Goal: Information Seeking & Learning: Learn about a topic

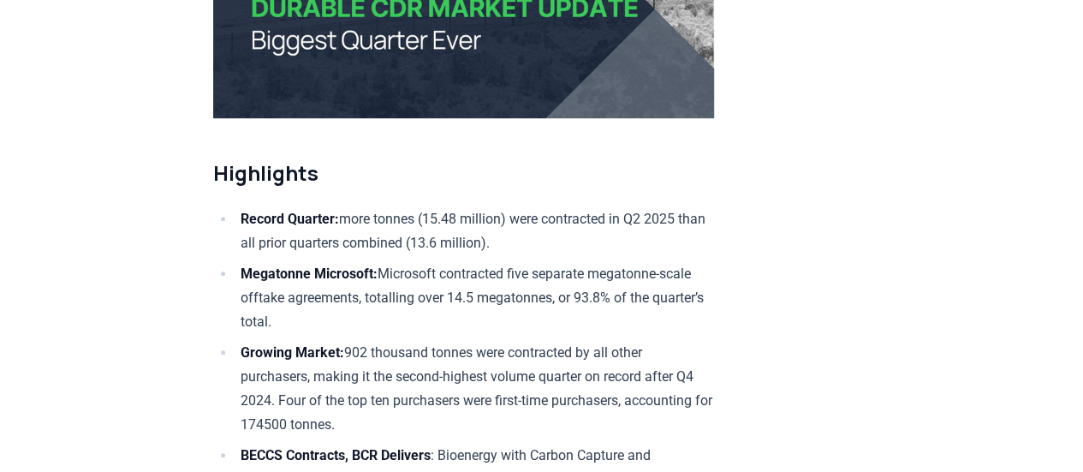
scroll to position [484, 0]
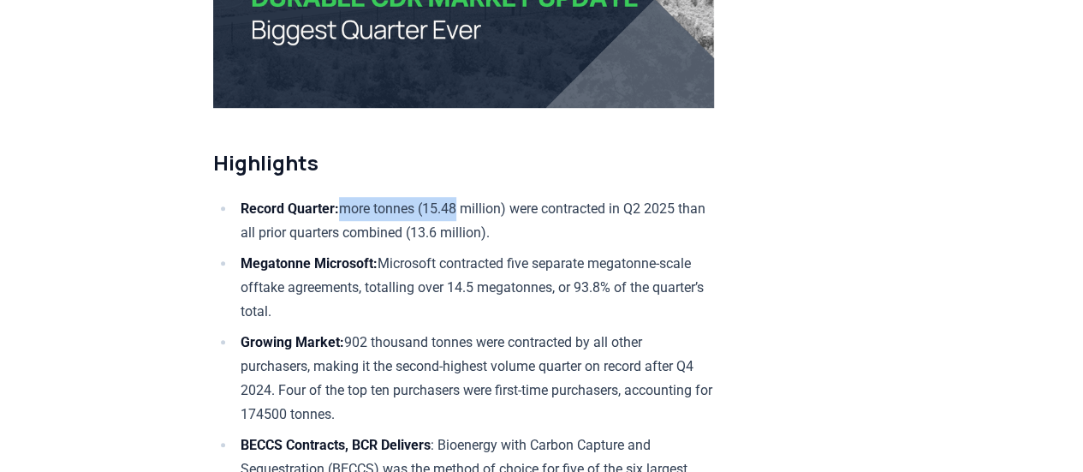
drag, startPoint x: 349, startPoint y: 200, endPoint x: 471, endPoint y: 209, distance: 121.9
click at [471, 209] on li "Record Quarter: more tonnes (15.48 million) were contracted in Q2 2025 than all…" at bounding box center [474, 221] width 479 height 48
click at [546, 199] on li "Record Quarter: more tonnes (15.48 million) were contracted in Q2 2025 than all…" at bounding box center [474, 221] width 479 height 48
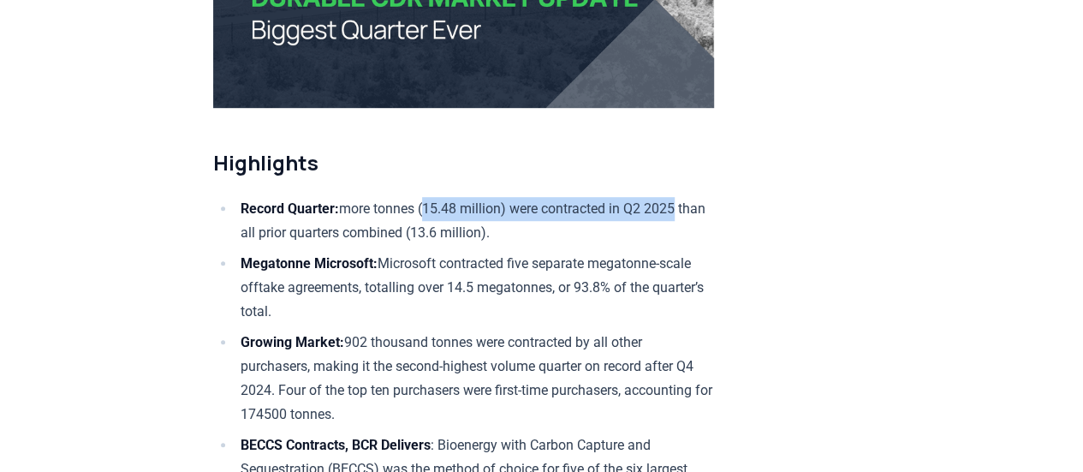
drag, startPoint x: 436, startPoint y: 203, endPoint x: 694, endPoint y: 187, distance: 258.3
copy li "15.48 million) were contracted in Q2 2025"
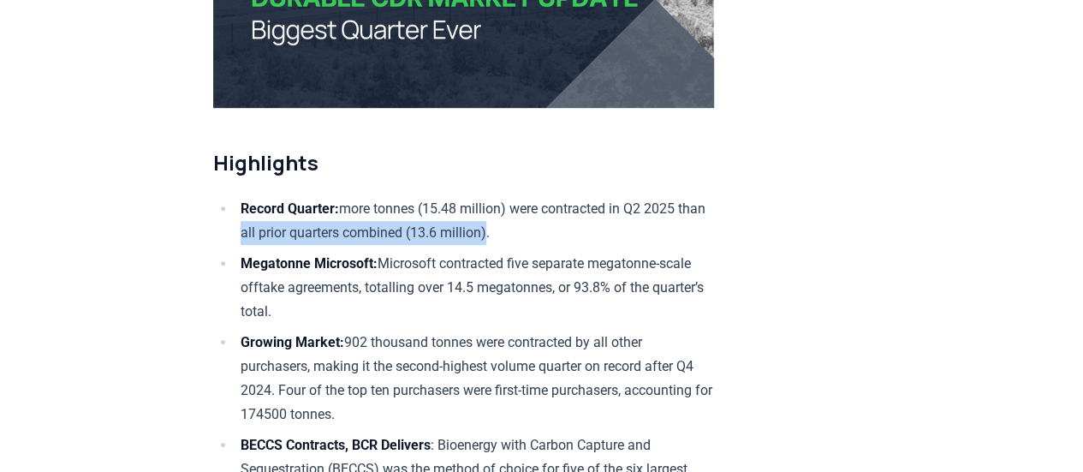
drag, startPoint x: 271, startPoint y: 228, endPoint x: 524, endPoint y: 229, distance: 252.6
click at [524, 229] on li "Record Quarter: more tonnes (15.48 million) were contracted in Q2 2025 than all…" at bounding box center [474, 221] width 479 height 48
copy li "all prior quarters combined (13.6 million)"
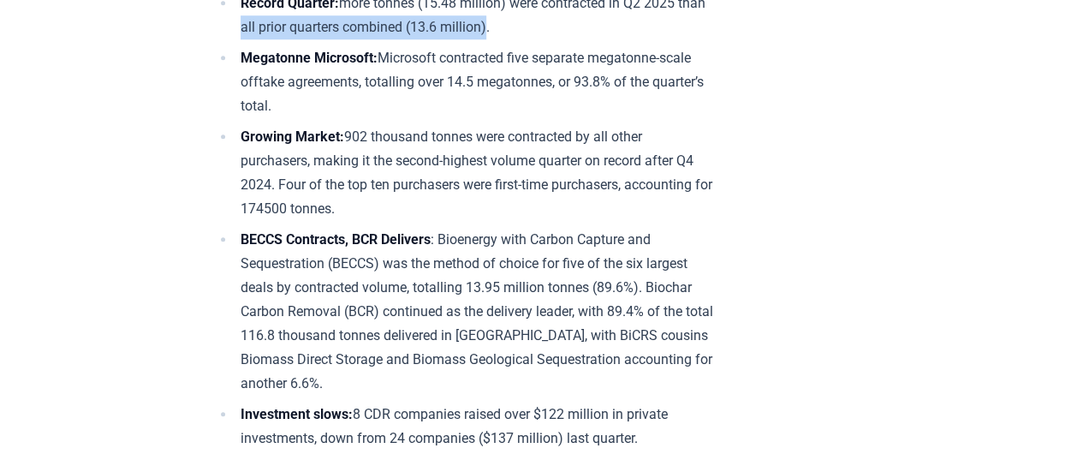
scroll to position [736, 0]
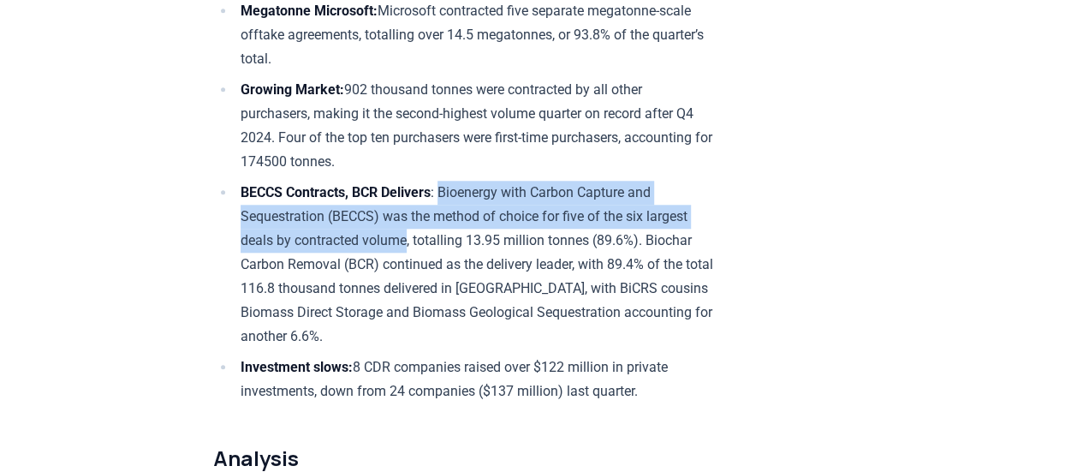
drag, startPoint x: 450, startPoint y: 186, endPoint x: 410, endPoint y: 232, distance: 61.3
click at [410, 232] on li "BECCS Contracts, BCR Delivers : Bioenergy with Carbon Capture and Sequestration…" at bounding box center [474, 265] width 479 height 168
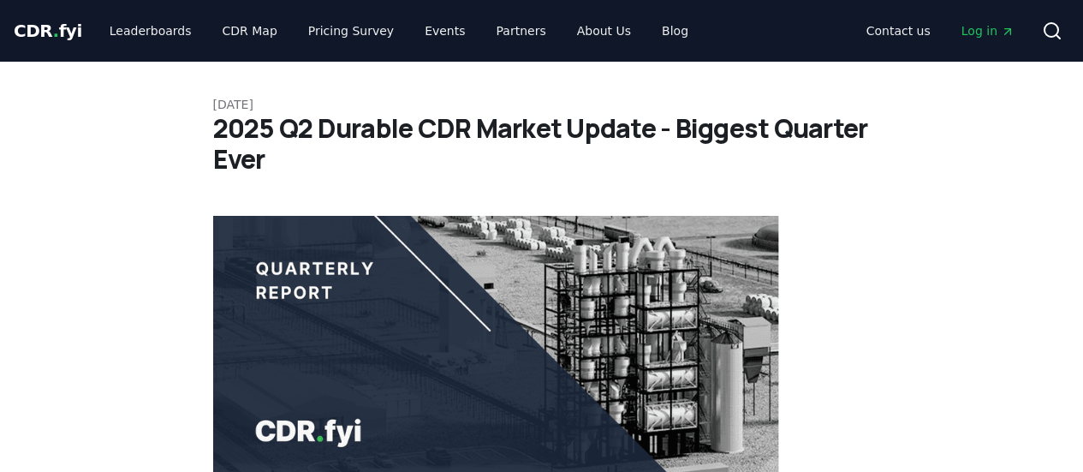
scroll to position [736, 0]
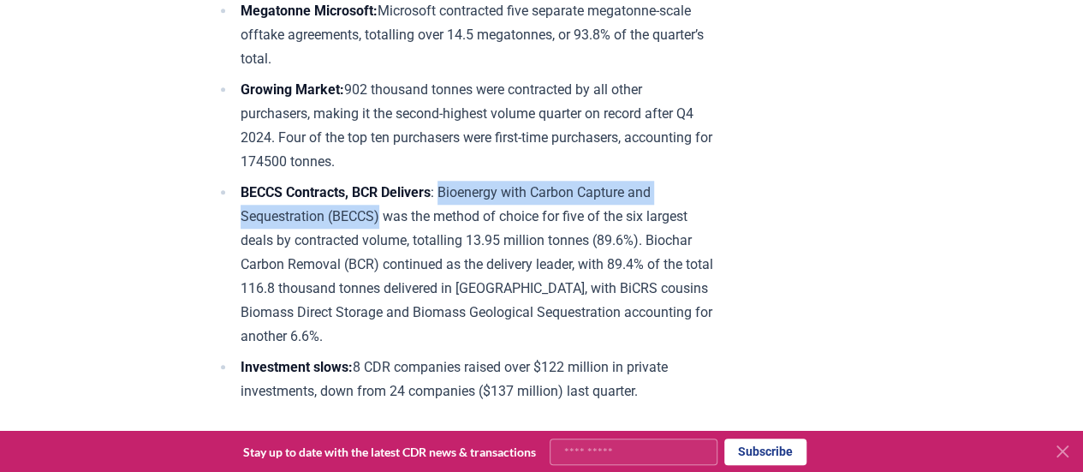
drag, startPoint x: 449, startPoint y: 187, endPoint x: 378, endPoint y: 212, distance: 75.3
click at [378, 212] on li "BECCS Contracts, BCR Delivers : Bioenergy with Carbon Capture and Sequestration…" at bounding box center [474, 265] width 479 height 168
copy li "Bioenergy with Carbon Capture and Sequestration (BECCS)"
